Goal: Transaction & Acquisition: Obtain resource

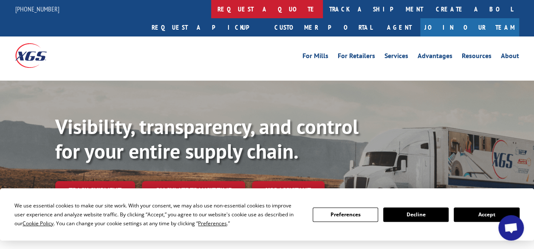
click at [211, 6] on link "request a quote" at bounding box center [267, 9] width 112 height 18
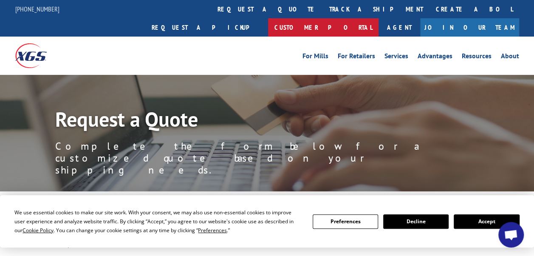
click at [379, 18] on link "Customer Portal" at bounding box center [323, 27] width 110 height 18
